Goal: Task Accomplishment & Management: Complete application form

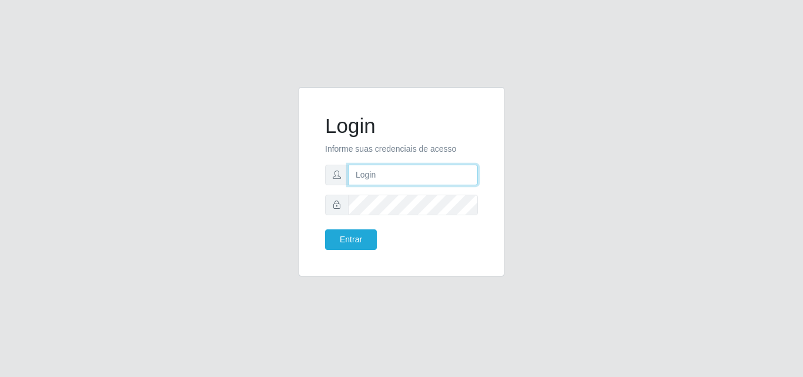
click at [380, 182] on input "text" at bounding box center [413, 175] width 130 height 21
type input "thiagol@bemais"
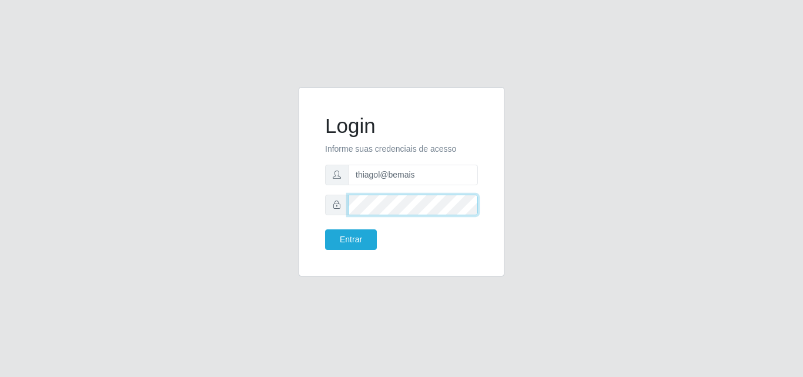
click at [325, 229] on button "Entrar" at bounding box center [351, 239] width 52 height 21
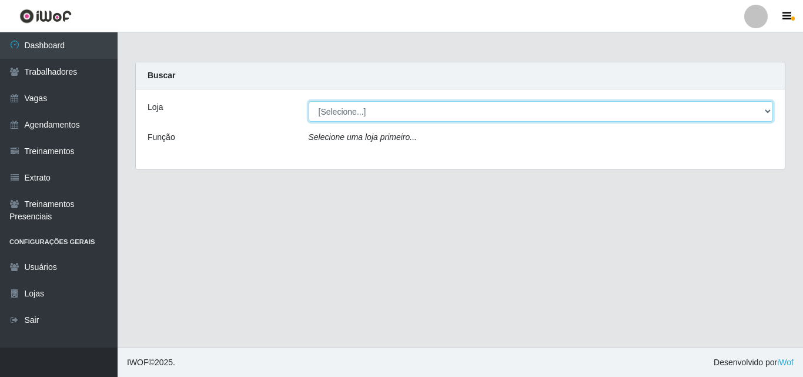
click at [341, 115] on select "[Selecione...] [PERSON_NAME]" at bounding box center [541, 111] width 465 height 21
select select "230"
click at [309, 101] on select "[Selecione...] [PERSON_NAME]" at bounding box center [541, 111] width 465 height 21
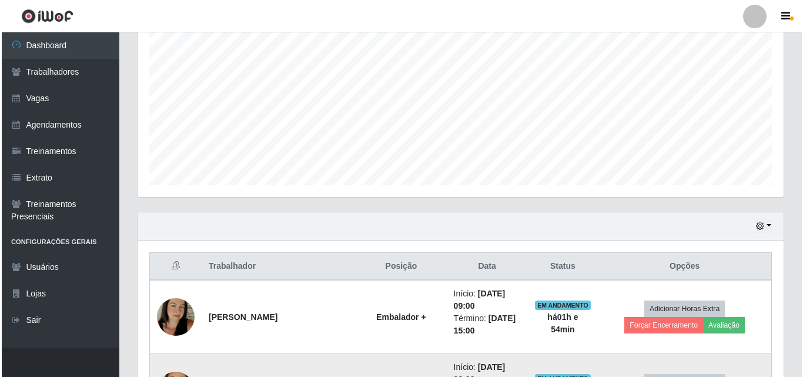
scroll to position [470, 0]
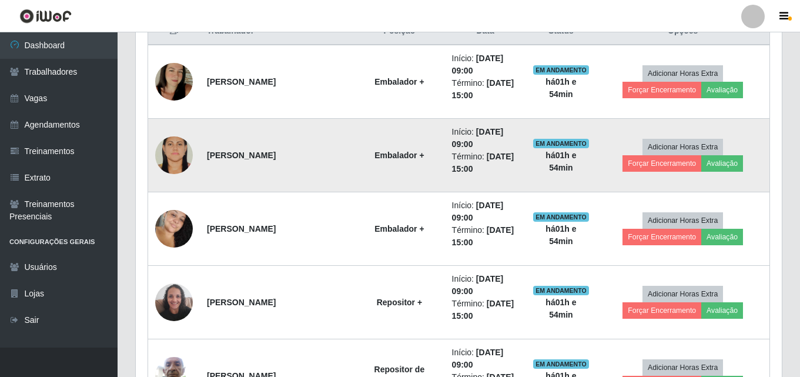
click at [177, 156] on img at bounding box center [174, 155] width 38 height 56
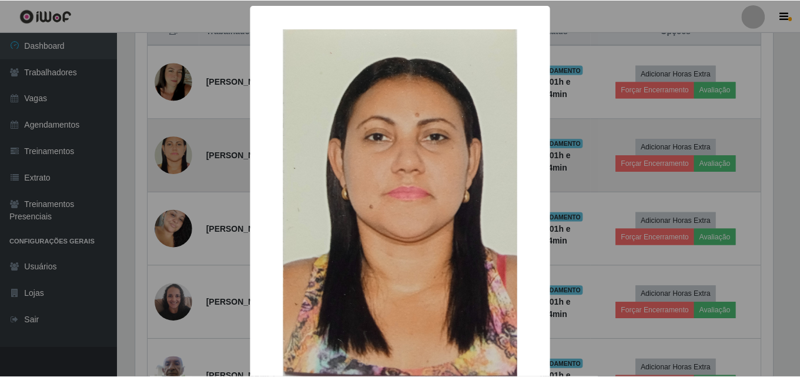
scroll to position [244, 640]
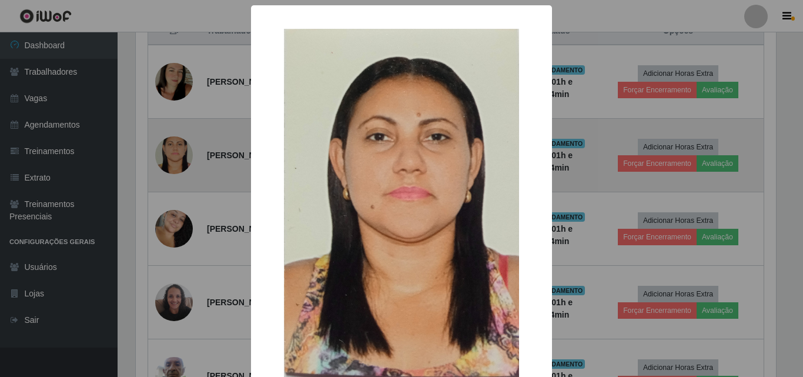
click at [177, 156] on div "× OK Cancel" at bounding box center [401, 188] width 803 height 377
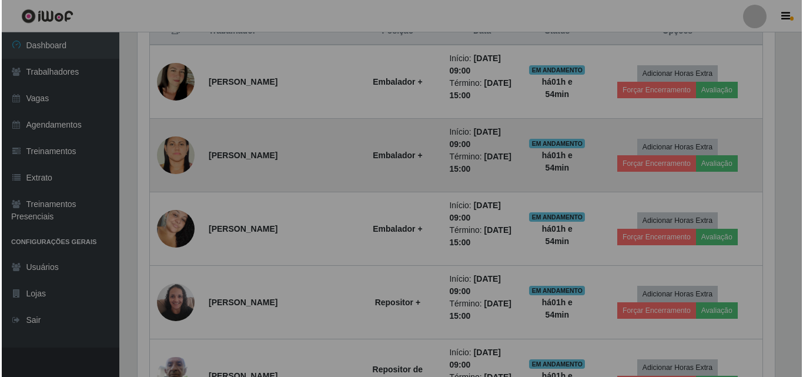
scroll to position [244, 646]
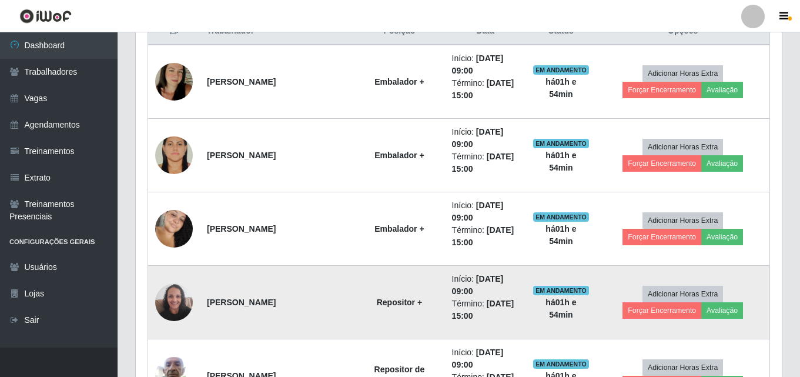
click at [182, 314] on img at bounding box center [174, 302] width 38 height 50
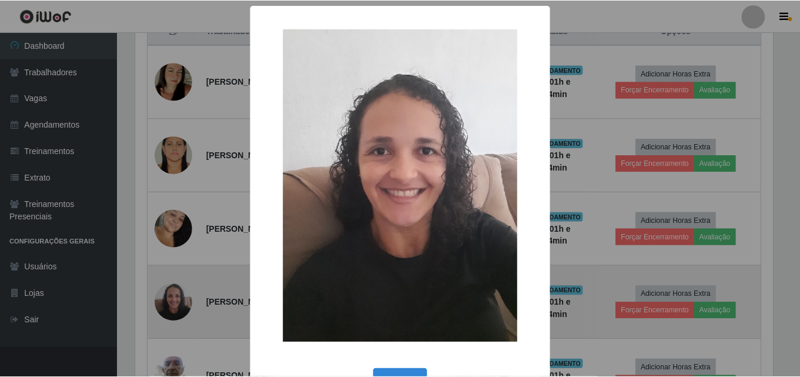
scroll to position [244, 640]
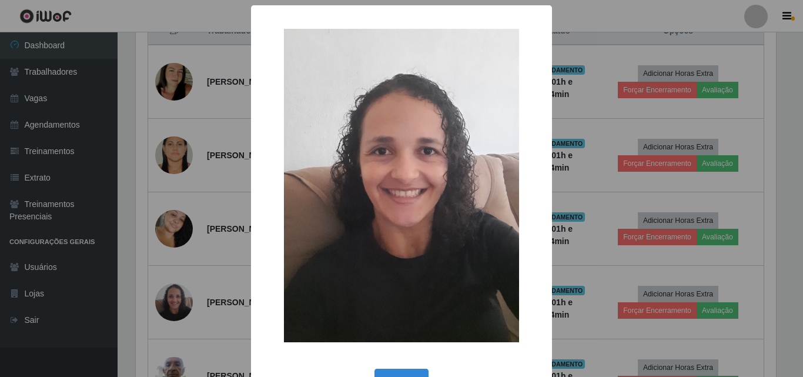
click at [182, 307] on div "× OK Cancel" at bounding box center [401, 188] width 803 height 377
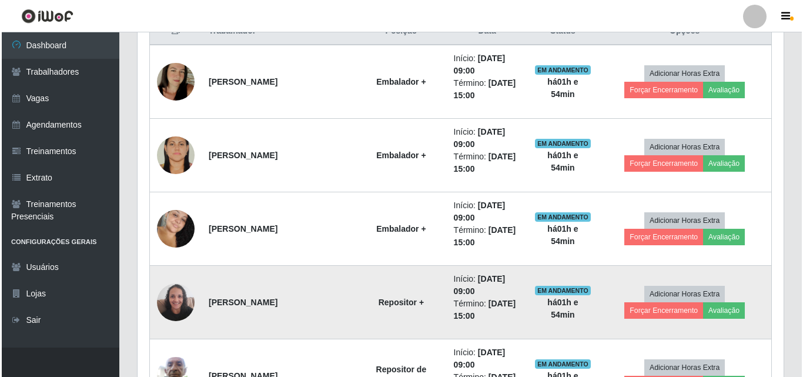
scroll to position [588, 0]
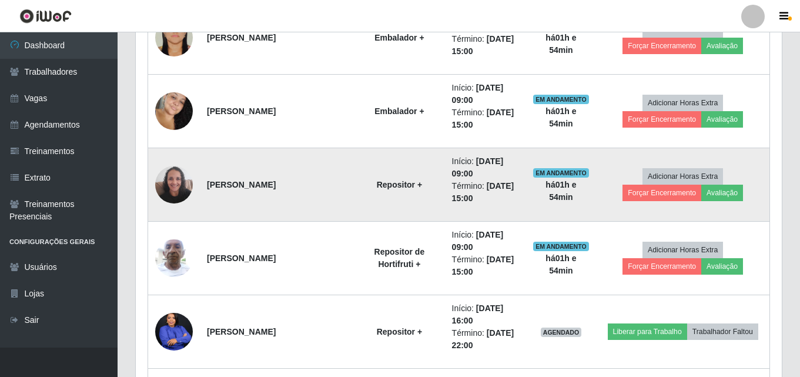
click at [159, 189] on img at bounding box center [174, 184] width 38 height 50
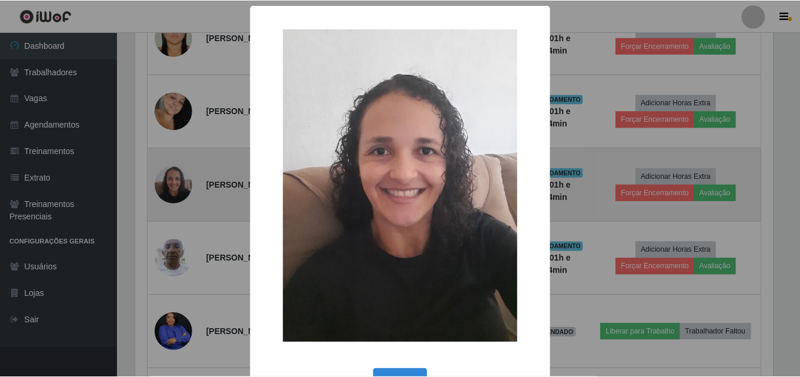
scroll to position [244, 640]
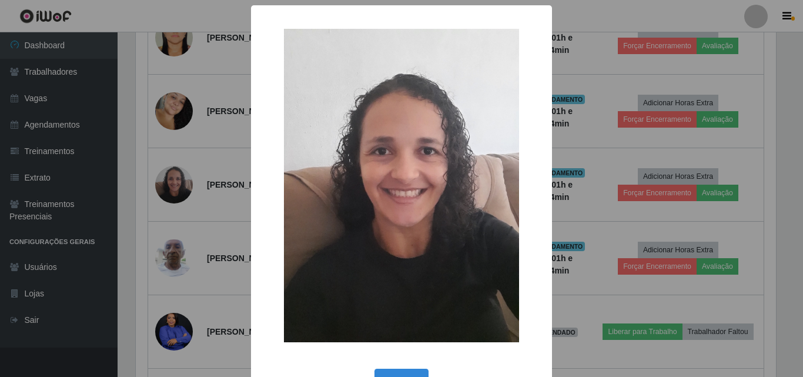
click at [172, 195] on div "× OK Cancel" at bounding box center [401, 188] width 803 height 377
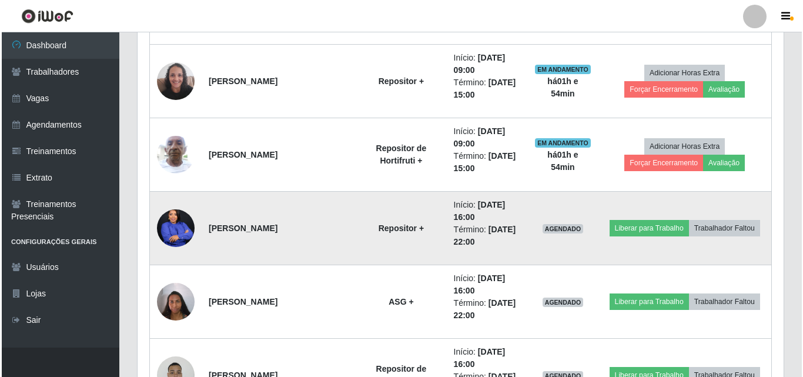
scroll to position [764, 0]
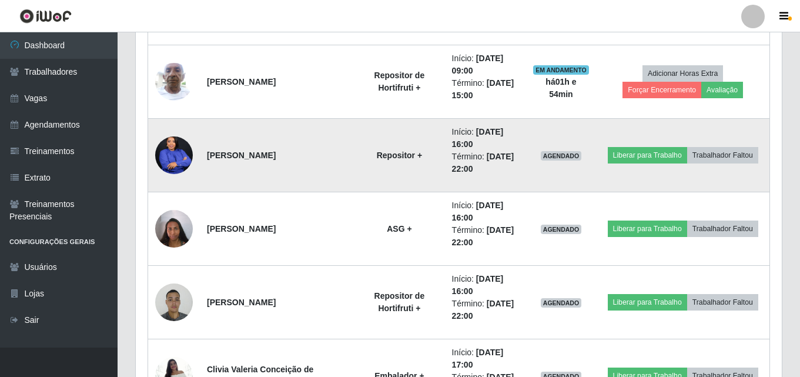
click at [173, 152] on img at bounding box center [174, 155] width 38 height 47
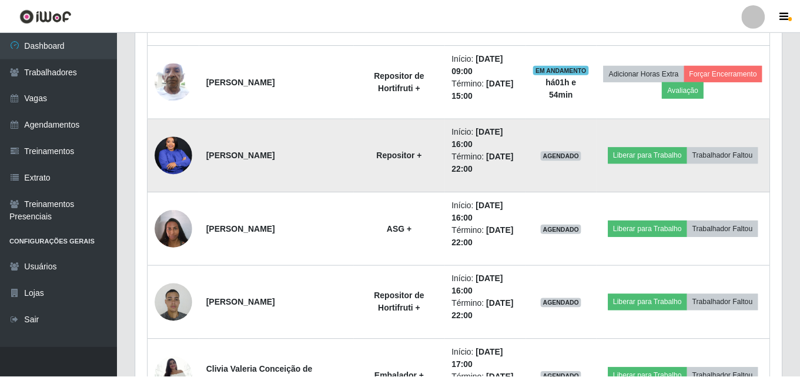
scroll to position [244, 640]
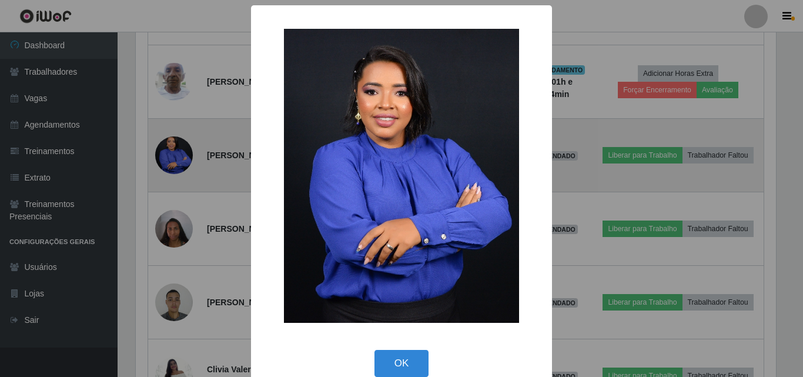
click at [173, 152] on div "× OK Cancel" at bounding box center [401, 188] width 803 height 377
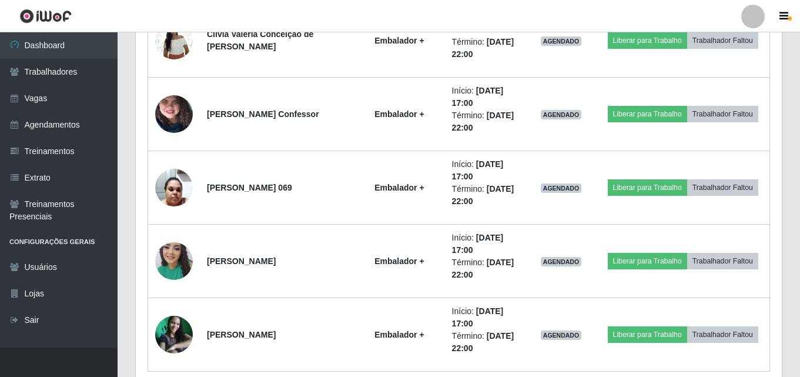
scroll to position [1032, 0]
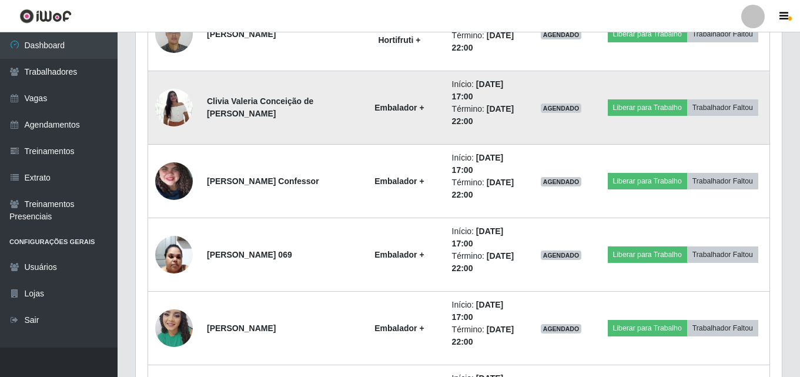
click at [188, 112] on img at bounding box center [174, 107] width 38 height 50
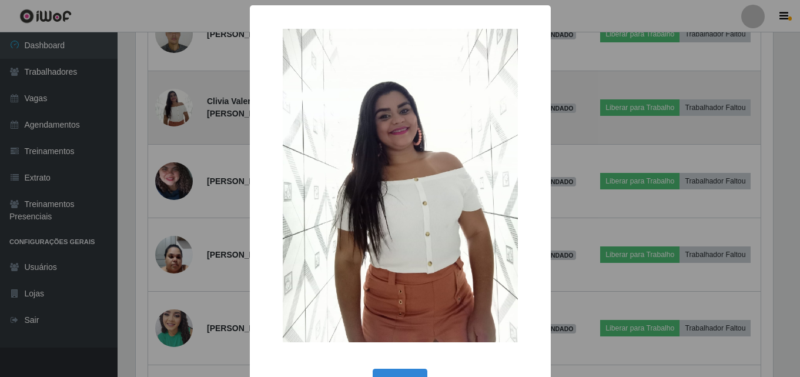
scroll to position [244, 640]
click at [188, 112] on div "× OK Cancel" at bounding box center [401, 188] width 803 height 377
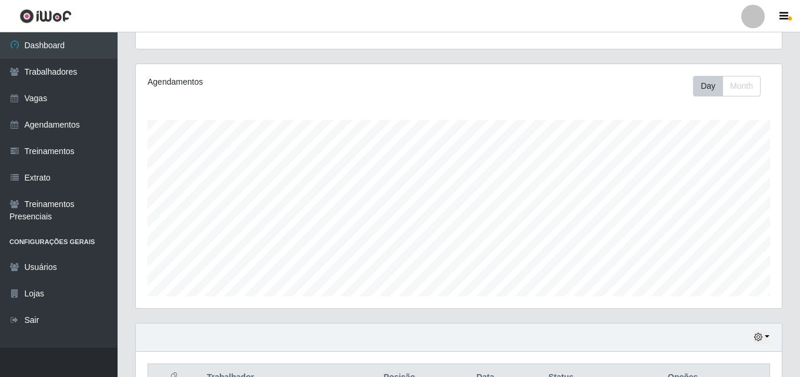
scroll to position [0, 0]
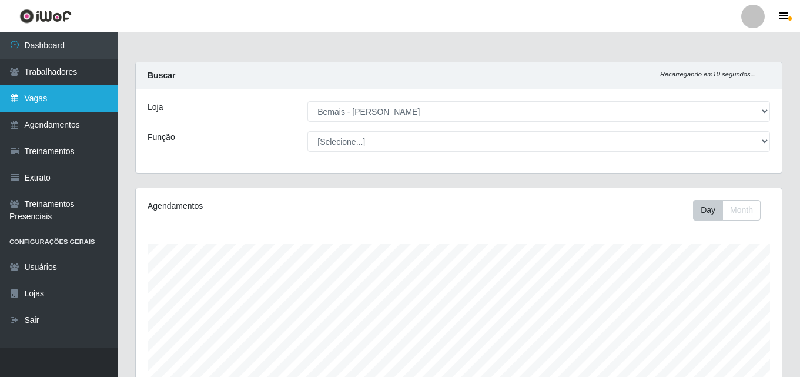
click at [71, 104] on link "Vagas" at bounding box center [59, 98] width 118 height 26
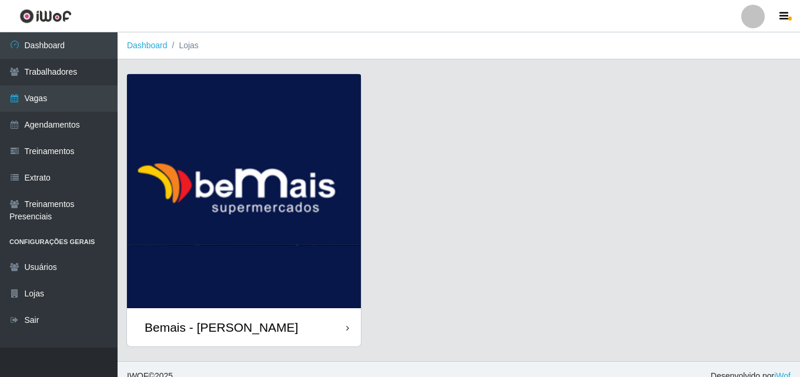
click at [234, 193] on img at bounding box center [244, 191] width 234 height 234
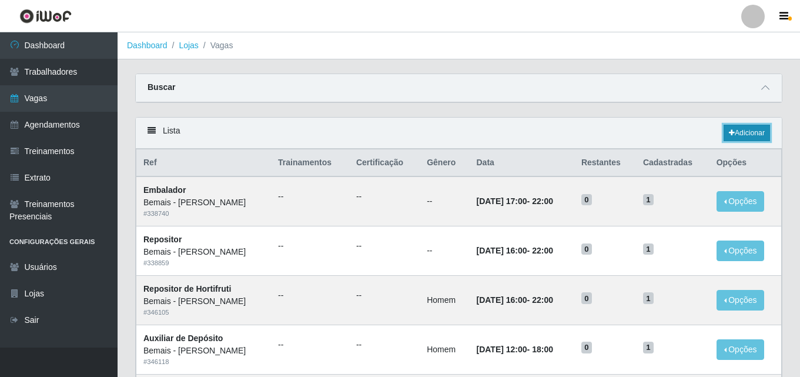
click at [748, 137] on link "Adicionar" at bounding box center [746, 133] width 46 height 16
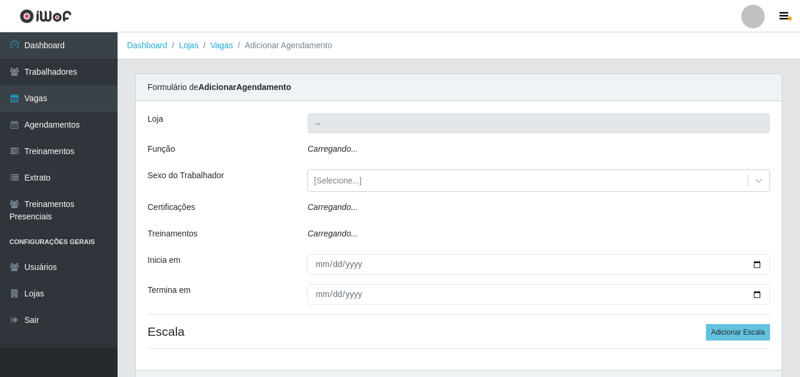
type input "Bemais - [PERSON_NAME]"
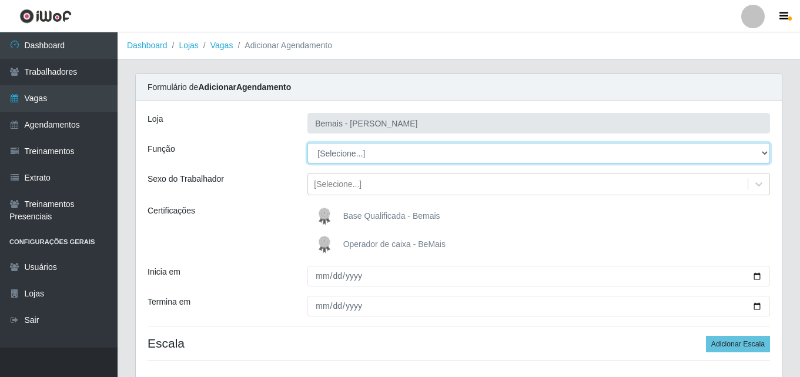
click at [415, 154] on select "[Selecione...] ASG ASG + ASG ++ Auxiliar de Depósito Auxiliar de Depósito + Aux…" at bounding box center [538, 153] width 463 height 21
select select "82"
click at [307, 143] on select "[Selecione...] ASG ASG + ASG ++ Auxiliar de Depósito Auxiliar de Depósito + Aux…" at bounding box center [538, 153] width 463 height 21
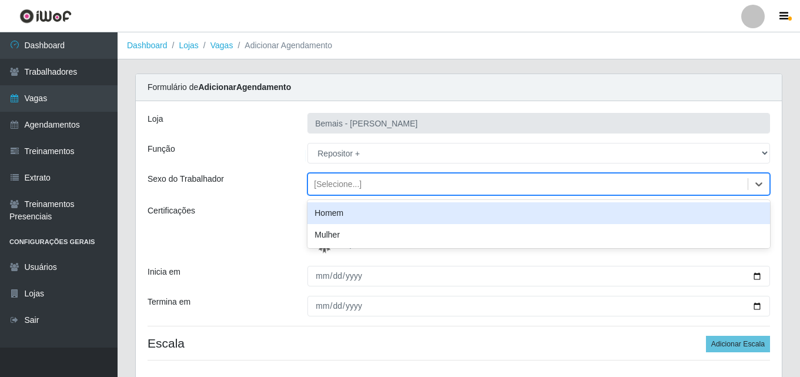
click at [370, 189] on div "[Selecione...]" at bounding box center [528, 184] width 440 height 19
click at [370, 214] on div "Homem" at bounding box center [538, 213] width 463 height 22
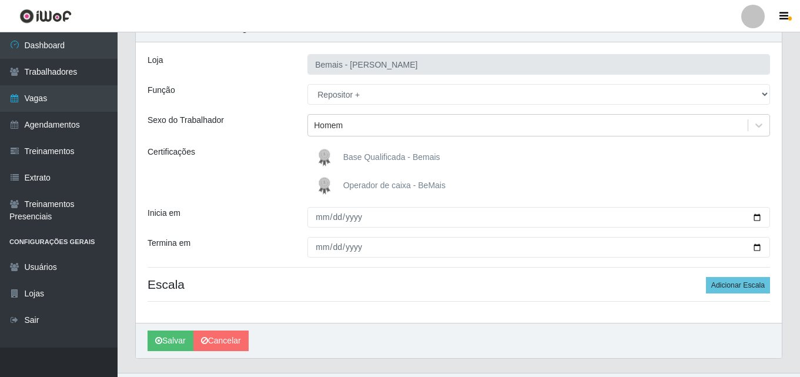
click at [382, 157] on span "Base Qualificada - Bemais" at bounding box center [391, 156] width 97 height 9
click at [0, 0] on input "Base Qualificada - Bemais" at bounding box center [0, 0] width 0 height 0
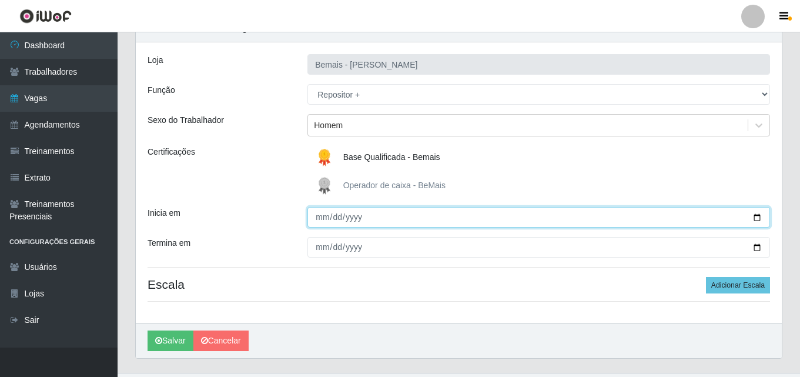
click at [325, 216] on input "Inicia em" at bounding box center [538, 217] width 463 height 21
type input "[DATE]"
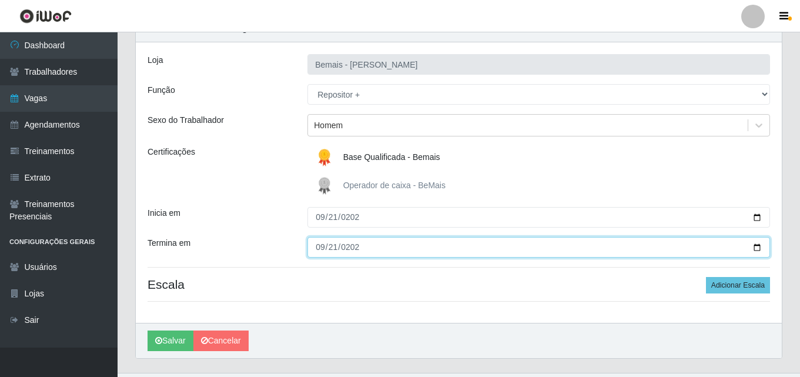
type input "[DATE]"
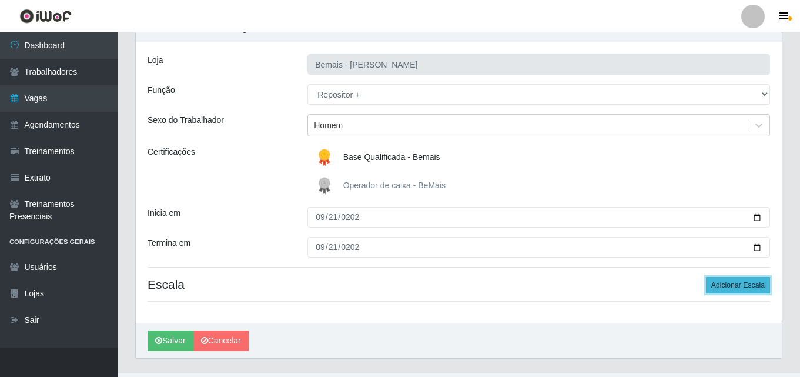
click at [725, 289] on button "Adicionar Escala" at bounding box center [738, 285] width 64 height 16
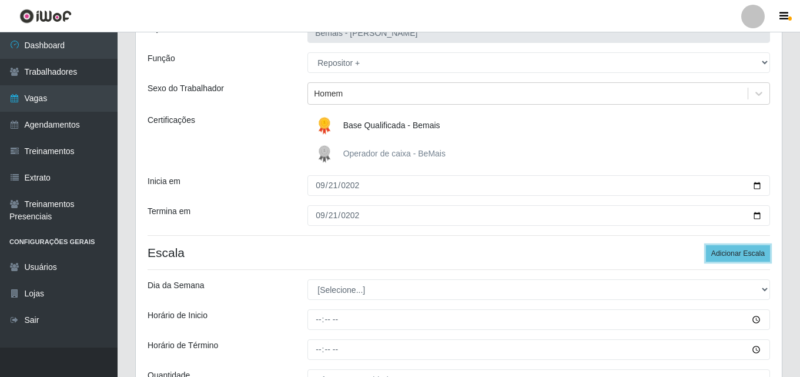
scroll to position [118, 0]
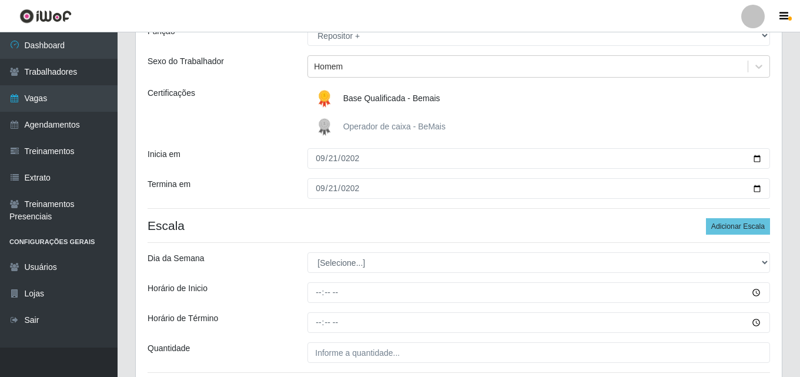
click at [341, 273] on div "[PERSON_NAME] Função [Selecione...] ASG ASG + ASG ++ Auxiliar de Depósito Auxil…" at bounding box center [459, 189] width 646 height 410
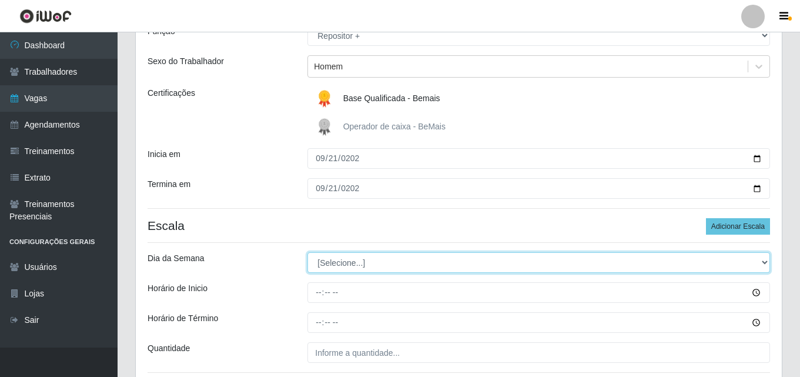
click at [340, 263] on select "[Selecione...] Segunda Terça Quarta Quinta Sexta Sábado Domingo" at bounding box center [538, 262] width 463 height 21
select select "0"
click at [307, 252] on select "[Selecione...] Segunda Terça Quarta Quinta Sexta Sábado Domingo" at bounding box center [538, 262] width 463 height 21
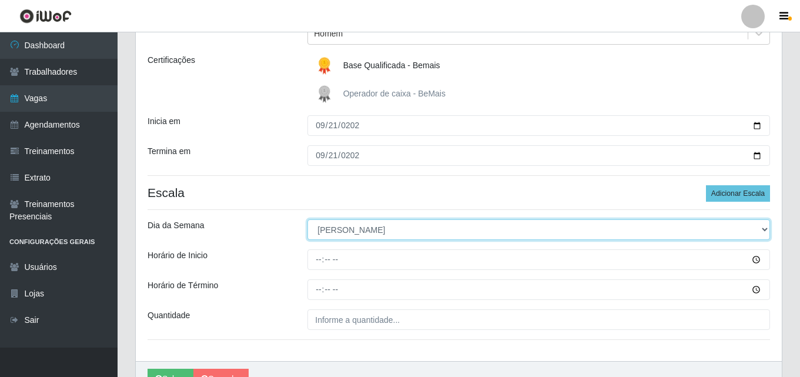
scroll to position [214, 0]
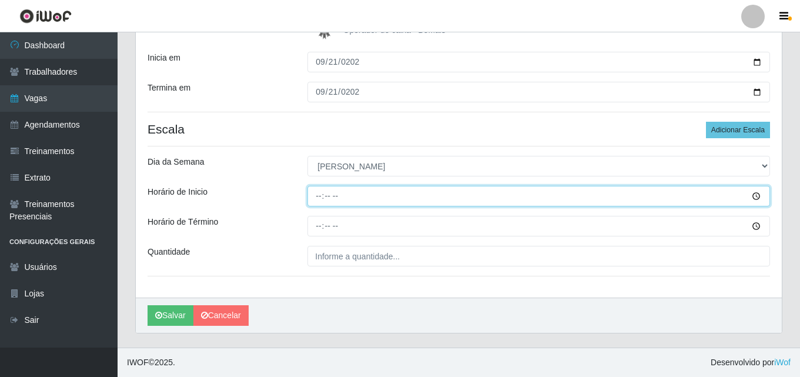
click at [319, 195] on input "Horário de Inicio" at bounding box center [538, 196] width 463 height 21
type input "15:15"
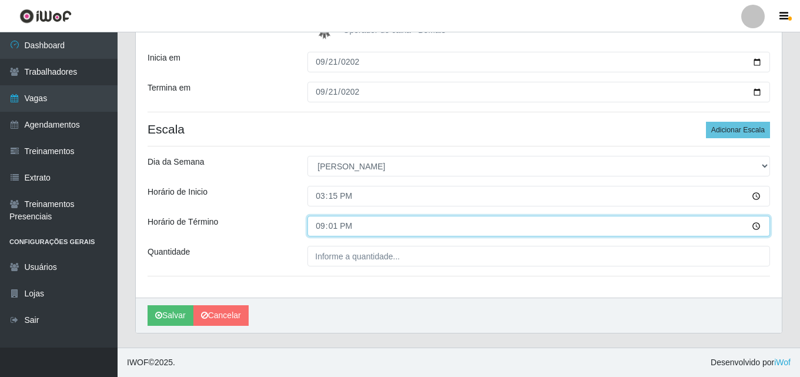
type input "21:15"
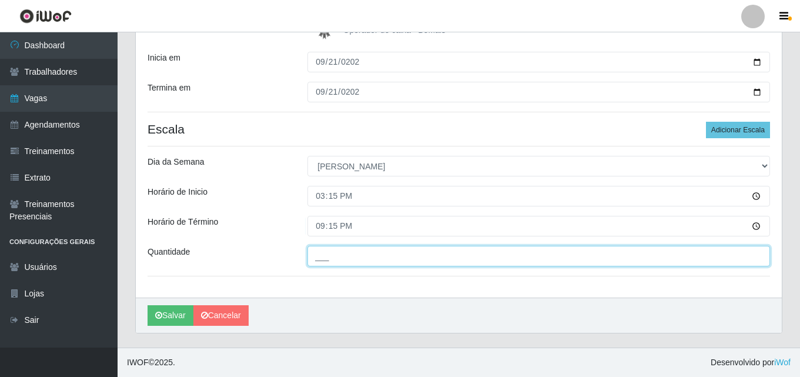
click at [405, 254] on input "___" at bounding box center [538, 256] width 463 height 21
type input "2__"
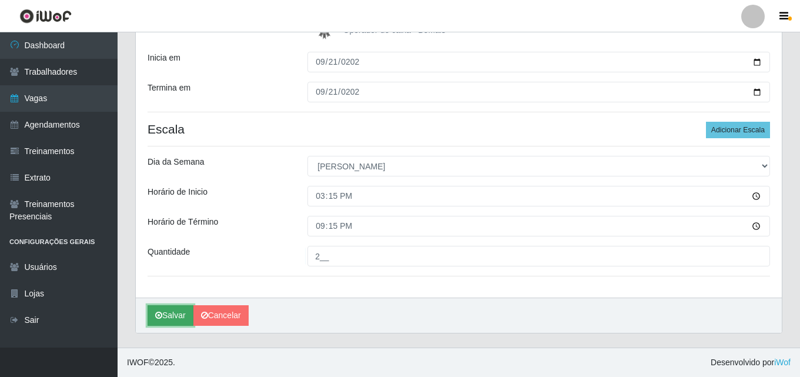
click at [170, 312] on button "Salvar" at bounding box center [171, 315] width 46 height 21
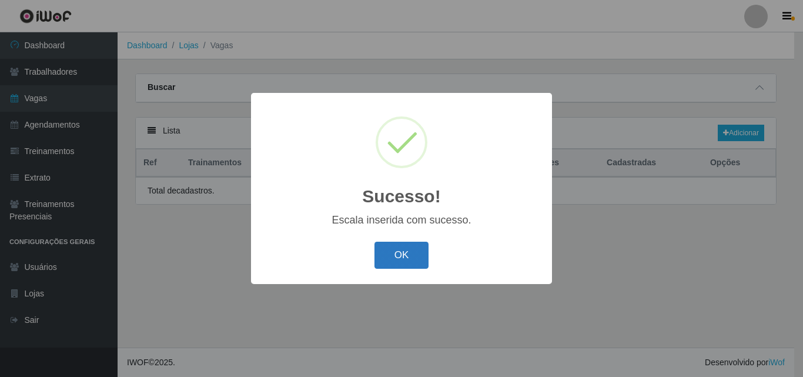
click at [420, 264] on button "OK" at bounding box center [401, 256] width 55 height 28
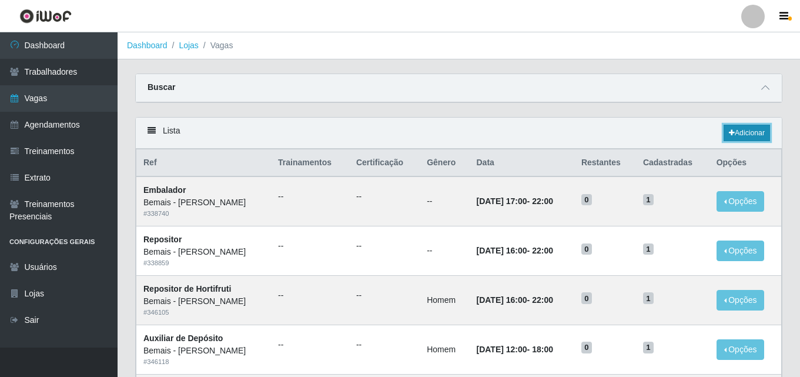
click at [725, 139] on link "Adicionar" at bounding box center [746, 133] width 46 height 16
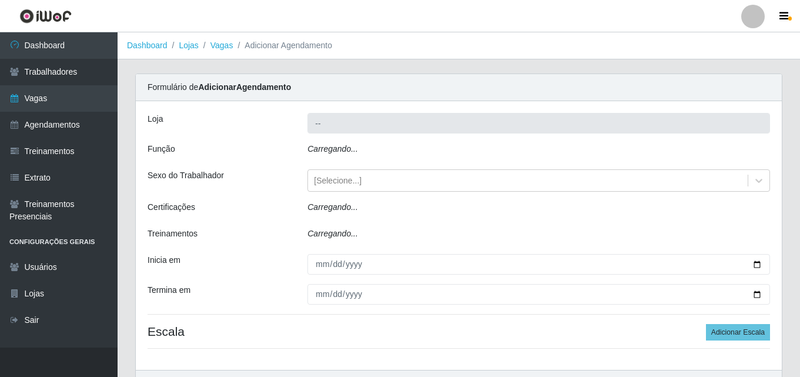
type input "Bemais - [PERSON_NAME]"
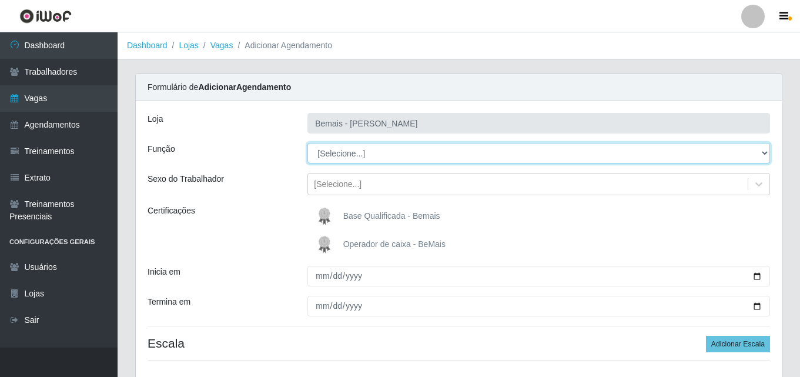
click at [347, 160] on select "[Selecione...] ASG ASG + ASG ++ Auxiliar de Depósito Auxiliar de Depósito + Aux…" at bounding box center [538, 153] width 463 height 21
select select "82"
click at [307, 143] on select "[Selecione...] ASG ASG + ASG ++ Auxiliar de Depósito Auxiliar de Depósito + Aux…" at bounding box center [538, 153] width 463 height 21
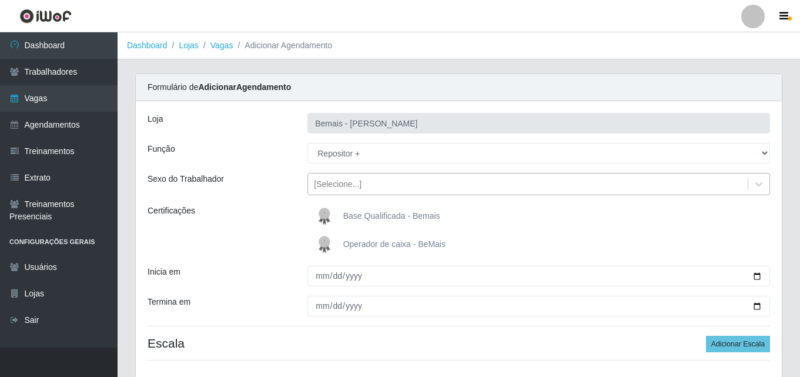
click at [358, 191] on div "[Selecione...]" at bounding box center [528, 184] width 440 height 19
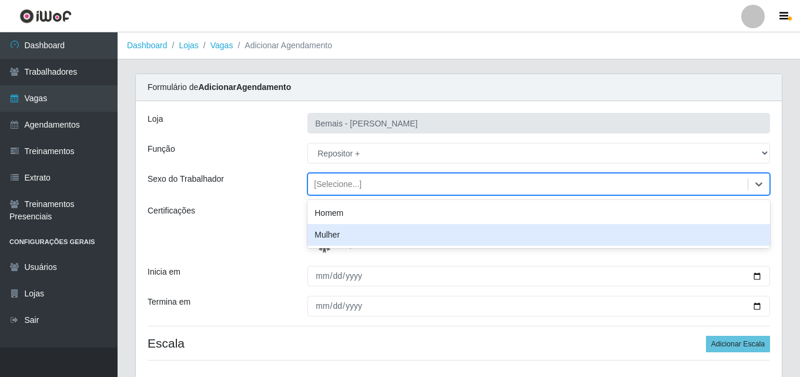
click at [365, 230] on div "Mulher" at bounding box center [538, 235] width 463 height 22
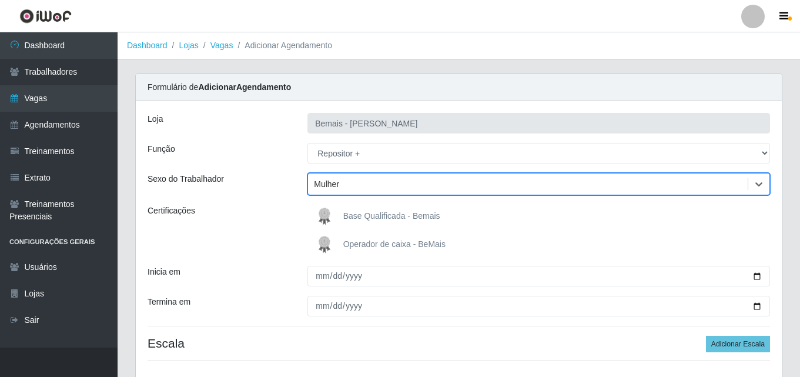
click at [349, 216] on span "Base Qualificada - Bemais" at bounding box center [391, 215] width 97 height 9
click at [0, 0] on input "Base Qualificada - Bemais" at bounding box center [0, 0] width 0 height 0
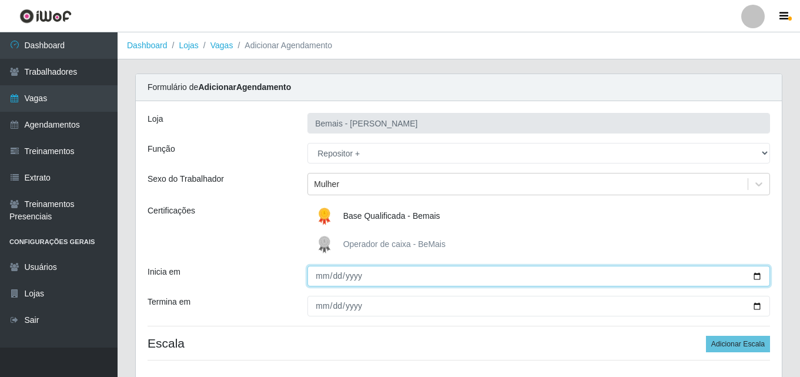
click at [317, 279] on input "Inicia em" at bounding box center [538, 276] width 463 height 21
type input "0122-09-21"
type input "0220-09-21"
type input "[DATE]"
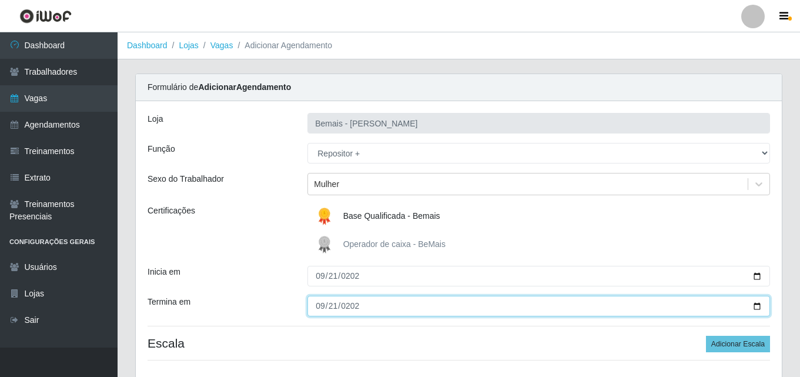
type input "[DATE]"
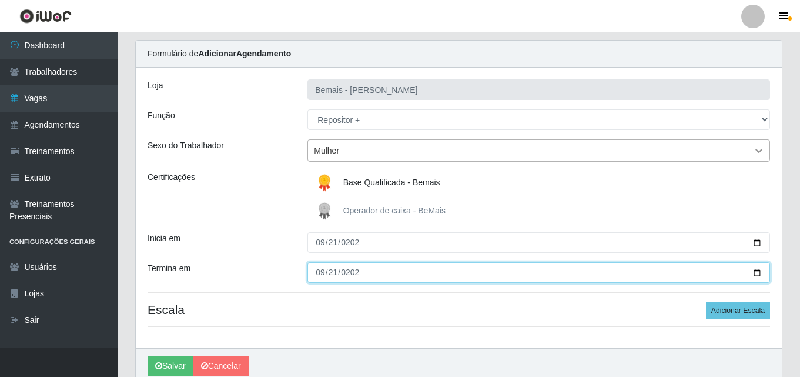
scroll to position [59, 0]
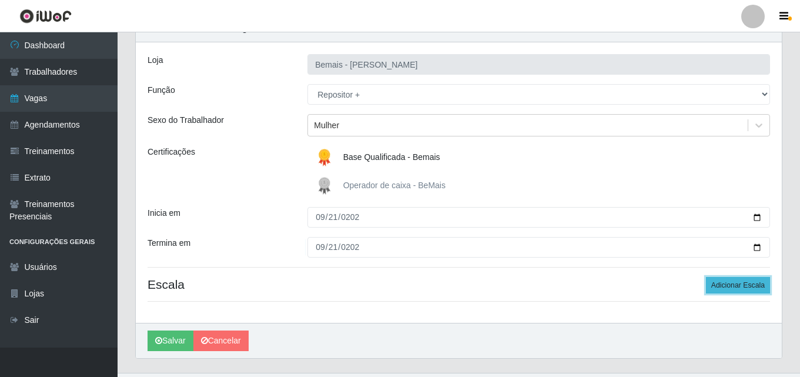
click at [761, 282] on button "Adicionar Escala" at bounding box center [738, 285] width 64 height 16
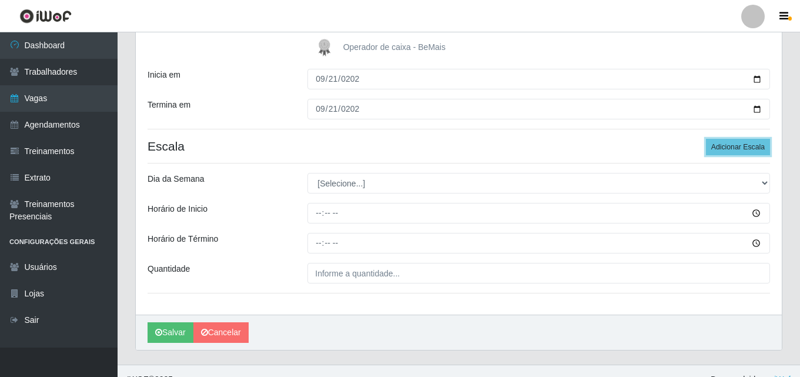
scroll to position [214, 0]
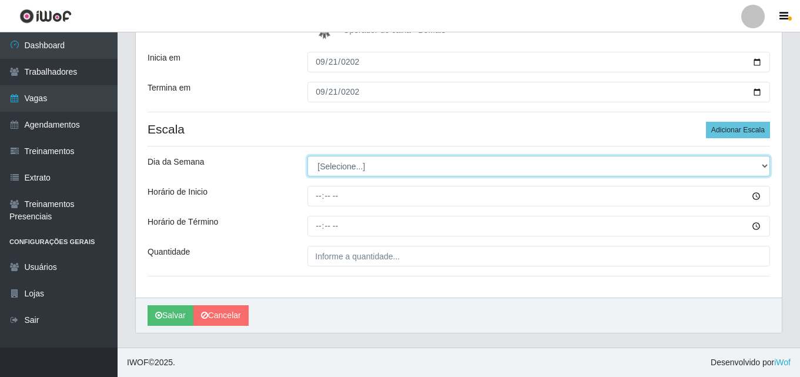
click at [354, 162] on select "[Selecione...] Segunda Terça Quarta Quinta Sexta Sábado Domingo" at bounding box center [538, 166] width 463 height 21
select select "0"
click at [307, 156] on select "[Selecione...] Segunda Terça Quarta Quinta Sexta Sábado Domingo" at bounding box center [538, 166] width 463 height 21
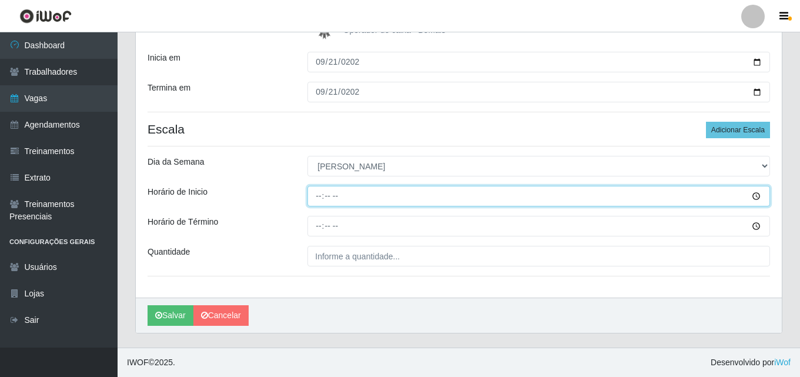
click at [317, 196] on input "Horário de Inicio" at bounding box center [538, 196] width 463 height 21
type input "15:15"
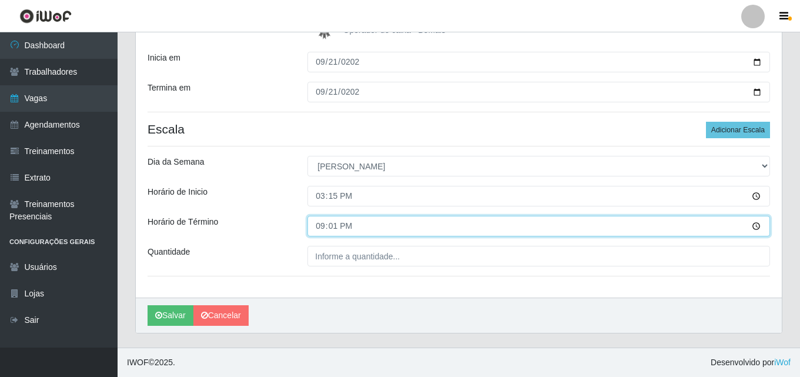
type input "21:15"
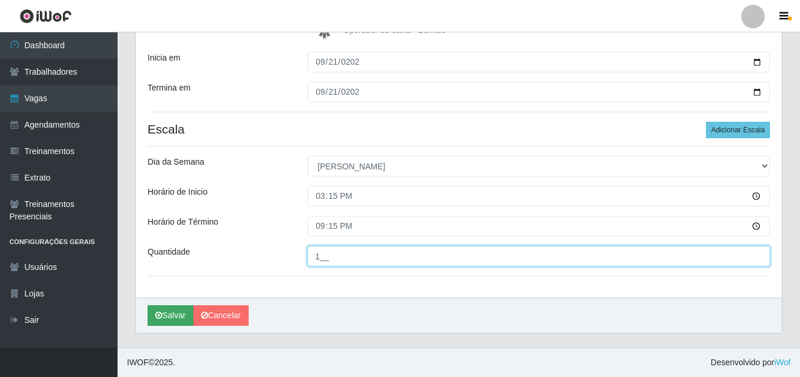
type input "1__"
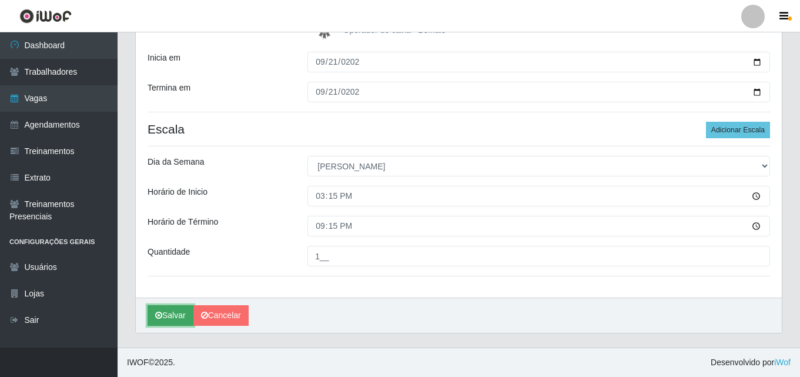
click at [172, 317] on button "Salvar" at bounding box center [171, 315] width 46 height 21
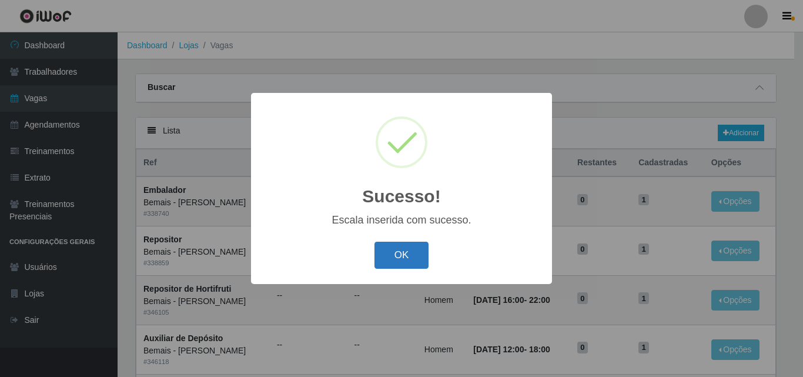
click at [420, 254] on button "OK" at bounding box center [401, 256] width 55 height 28
